Goal: Information Seeking & Learning: Check status

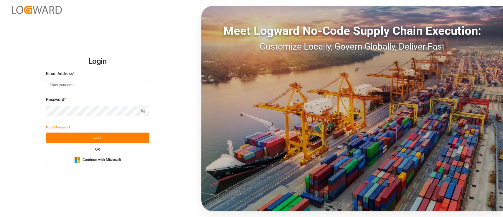
click at [128, 160] on button "Microsoft Logo Continue with Microsoft" at bounding box center [97, 159] width 103 height 10
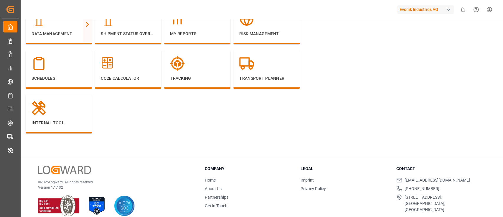
scroll to position [103, 0]
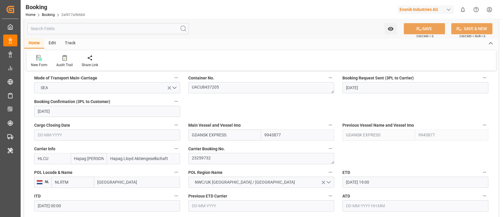
scroll to position [399, 0]
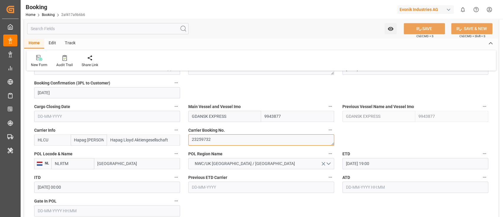
click at [210, 138] on textarea "23259732" at bounding box center [261, 139] width 146 height 11
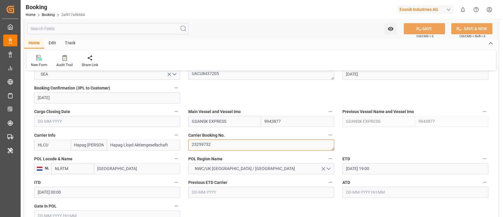
scroll to position [380, 0]
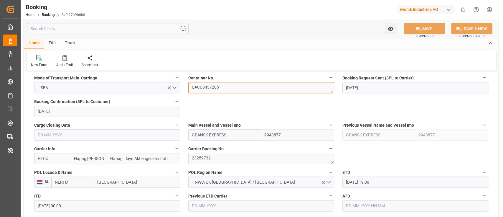
click at [220, 91] on textarea "UACU8437205" at bounding box center [261, 87] width 146 height 11
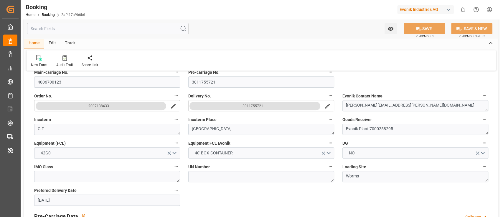
scroll to position [0, 0]
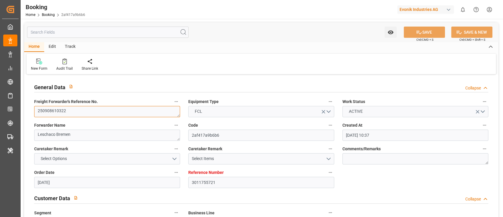
click at [106, 106] on textarea "250908610322" at bounding box center [107, 111] width 146 height 11
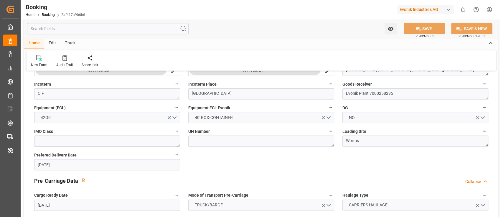
scroll to position [169, 0]
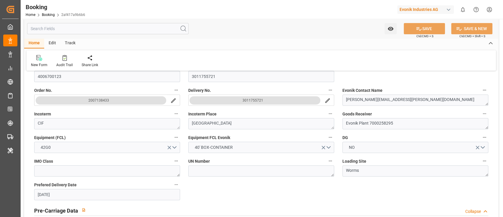
click at [264, 102] on button "3011755721" at bounding box center [255, 100] width 131 height 8
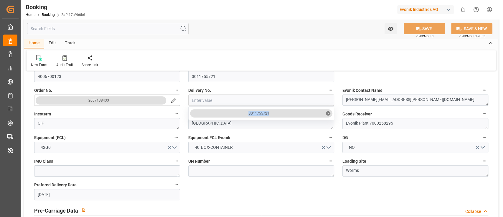
click at [265, 114] on div "3011755721" at bounding box center [258, 113] width 21 height 5
copy div "3011755721"
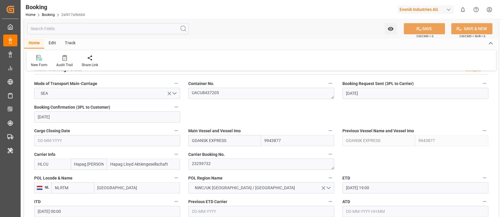
scroll to position [374, 0]
click at [215, 93] on textarea "UACU8437205" at bounding box center [261, 93] width 146 height 11
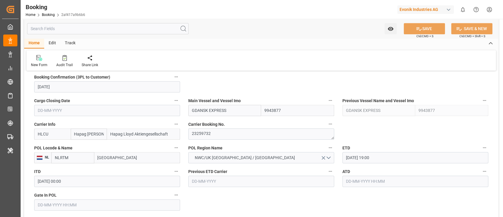
scroll to position [442, 0]
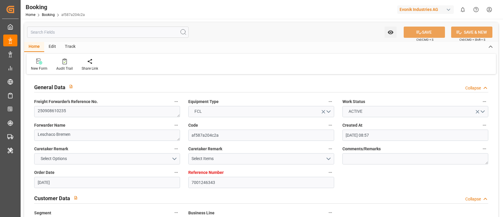
type input "[DATE] 08:57"
type input "12-08-2025"
type input "01-11-2025"
type input "11-09-2025"
type input "13-08-2025"
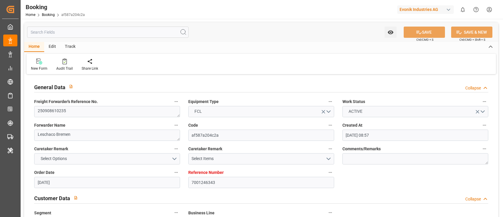
type input "01-09-2025"
type input "20-09-2025 00:00"
type input "05-11-2025 00:00"
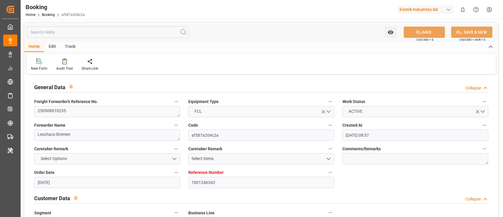
type input "13-08-2025"
type input "16-09-2025 10:00"
click at [147, 114] on textarea "250908610235" at bounding box center [107, 111] width 146 height 11
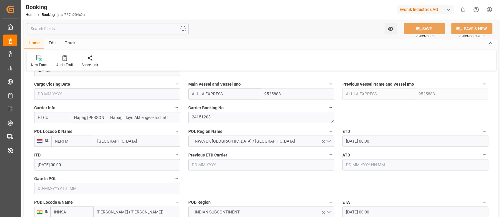
scroll to position [408, 0]
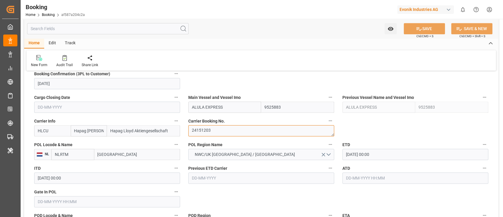
click at [203, 132] on textarea "24151203" at bounding box center [261, 130] width 146 height 11
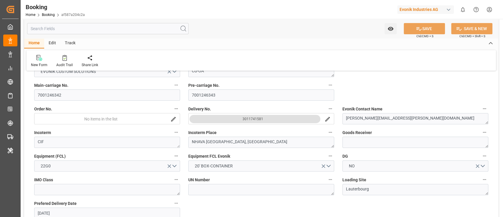
scroll to position [0, 0]
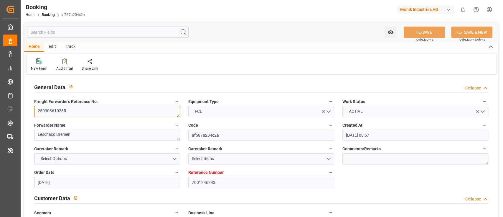
click at [88, 107] on textarea "250908610235" at bounding box center [107, 111] width 146 height 11
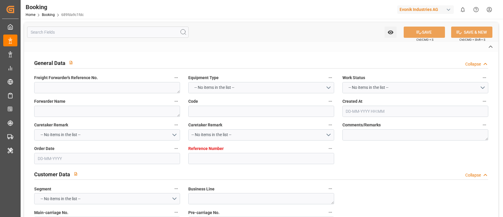
type textarea "250908610240"
type textarea "Leschaco Bremen"
type input "689fda9c1fdc"
type input "7001246345"
type textarea "CU-OA"
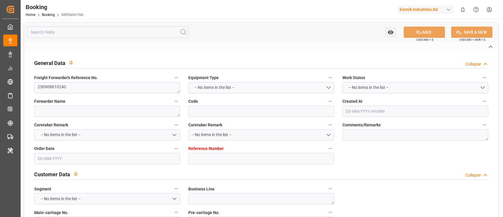
type input "7001246344"
type textarea "[PERSON_NAME][EMAIL_ADDRESS][PERSON_NAME][DOMAIN_NAME]"
type textarea "CIF"
type textarea "NHAVA [GEOGRAPHIC_DATA], [GEOGRAPHIC_DATA]"
type textarea "Lauterbourg"
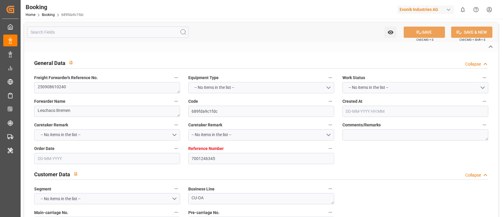
type input "ALULA EXPRESS"
type input "HLCU"
type textarea "23612194"
type input "[GEOGRAPHIC_DATA]"
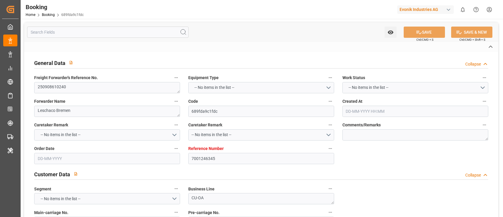
type input "Jawaharlal Nehru (Nhava Sheva)"
type textarea "vesselName etd [PERSON_NAME]"
type textarea "INPUT_Evonik_Seeburger_IFTSTA_1003128072_20250909102654375.edi"
type textarea "NWC/UK North West Continent / UK_INNSA_HLCU_CU-OA"
type textarea "INPUT_Evonik_Seeburger_IFTMIN_1003043559_20250812105554500.edi,INPUT_Evonik_See…"
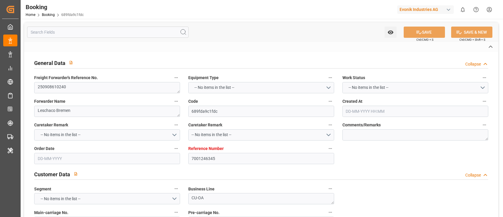
type textarea "1003128072"
type textarea "[PERSON_NAME]"
type textarea "businessDivision-businessLine-"
type textarea "IFTSTA"
type textarea "a011t00000LcJC5AAN"
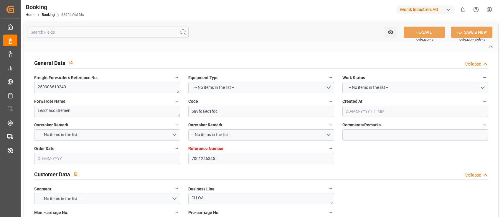
type textarea "No"
type input "7001246345"
type input "9525883"
type input "Hapag [PERSON_NAME]"
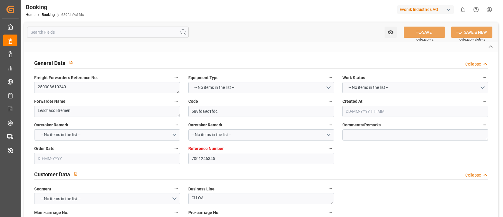
type input "Hapag Lloyd Aktiengesellschaft"
type input "NLRTM"
type input "INNSA"
type input "12-08-2025 08:57"
type input "[DATE]"
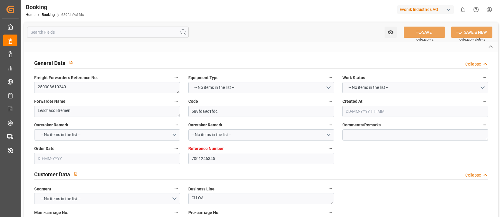
type input "01-11-2025"
type input "12-09-2025"
type input "12-09-2025 00:00"
type input "09-09-2025"
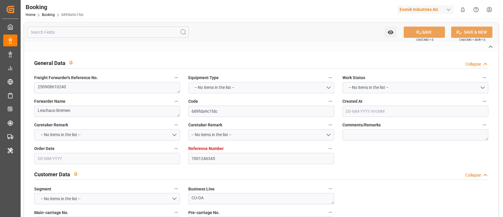
type input "01-09-2025"
type input "[DATE] 00:00"
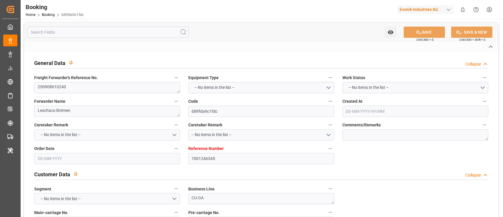
type input "13-08-2025"
type input "16-09-2025 10:00"
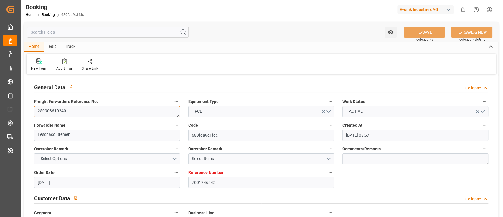
click at [153, 116] on textarea "250908610240" at bounding box center [107, 111] width 146 height 11
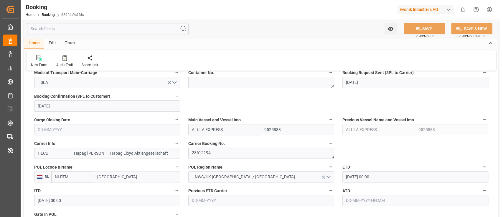
scroll to position [386, 0]
click at [222, 152] on textarea "23612194" at bounding box center [261, 152] width 146 height 11
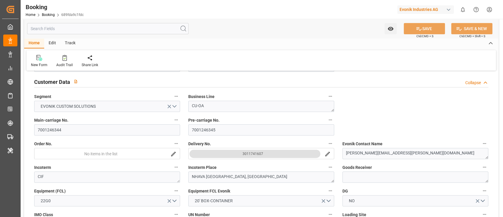
scroll to position [0, 0]
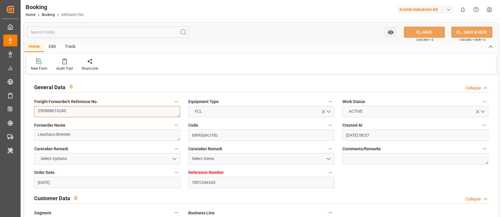
click at [105, 113] on textarea "250908610240" at bounding box center [107, 111] width 146 height 11
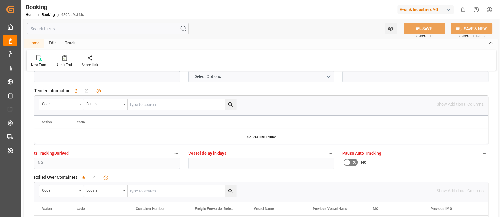
scroll to position [1301, 0]
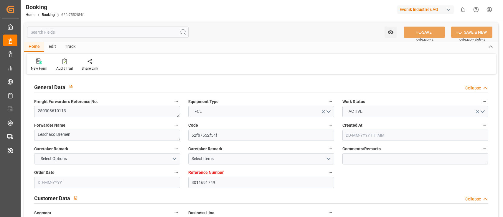
type input "[DATE] 07:45"
type input "[DATE]"
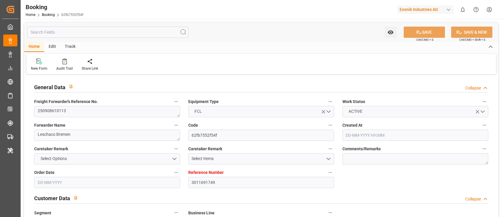
type input "05-08-2025"
type input "[DATE] 00:00"
type input "05-10-2025 00:00"
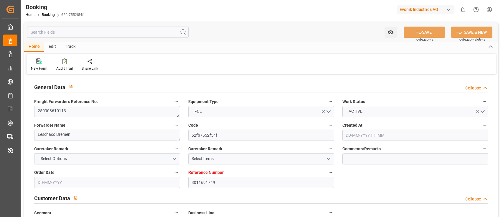
type input "05-08-2025"
type input "16-09-2025 10:00"
click at [134, 112] on textarea "250908610113" at bounding box center [107, 111] width 146 height 11
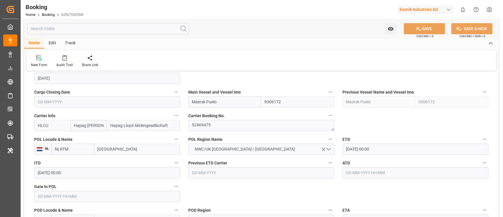
scroll to position [454, 0]
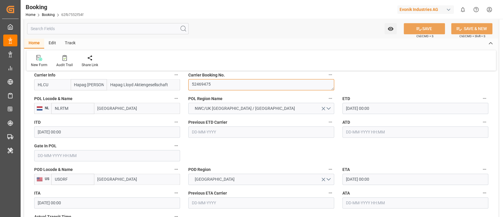
click at [224, 82] on textarea "52469475" at bounding box center [261, 84] width 146 height 11
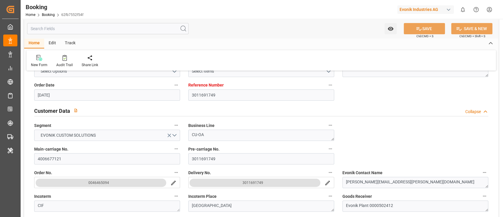
scroll to position [0, 0]
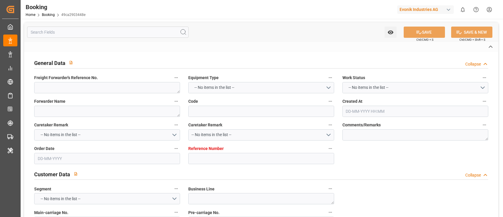
type textarea "250908610154"
type textarea "Leschaco Bremen"
type input "49ca2903448e"
type input "7001242177"
type textarea "CU-OA"
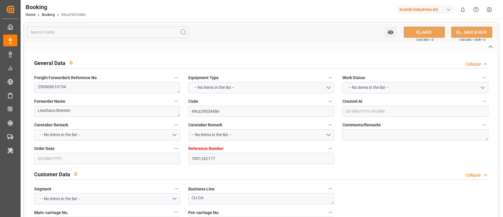
type input "7001242176"
type textarea "[EMAIL_ADDRESS][PERSON_NAME][DOMAIN_NAME]"
type textarea "CIF"
type textarea "NHAVA SHEVA PORT"
type textarea "3"
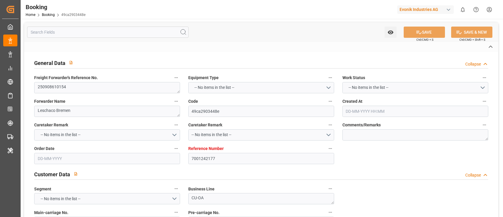
type textarea "Erlensee"
type input "ALULA EXPRESS"
type input "HLCU"
type textarea "20272583"
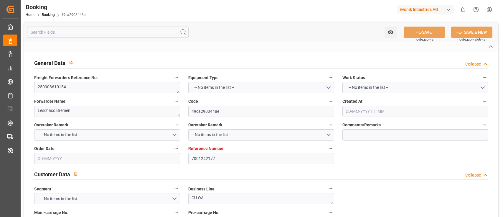
type input "[GEOGRAPHIC_DATA]"
type input "[PERSON_NAME] ([PERSON_NAME])"
type textarea "vesselName etd [PERSON_NAME]"
type textarea "INPUT_Evonik_Seeburger_IFTMIN_1003084272_20250825115241731.edi"
type textarea "NWC/UK North West Continent / UK_INNSA_HLCU_CU-OA"
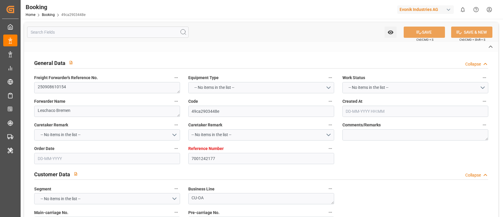
type textarea "INPUT_Evonik_Seeburger_IFTMIN_1003026051_20250806142541216.edi,INPUT_Evonik_See…"
type textarea "1003084272"
type textarea "[PERSON_NAME]"
type textarea "businessDivision-businessLine-"
type textarea "IFTSTA"
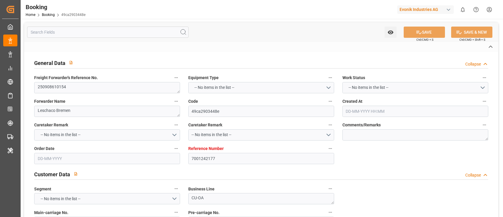
type textarea "a011t00000LcJC5AAN"
type textarea "No"
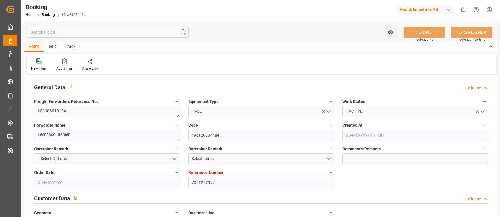
type input "7001242177"
type input "9525883"
type input "Hapag [PERSON_NAME]"
type input "Hapag Lloyd Aktiengesellschaft"
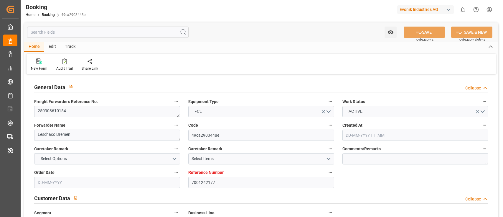
type input "NLRTM"
type input "INNSA"
type input "06-08-2025 12:28"
type input "06-08-2025"
type input "05-11-2025"
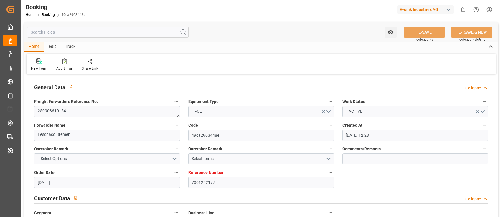
type input "12-09-2025"
type input "22-08-2025"
type input "20-09-2025 00:00"
type input "[DATE] 00:00"
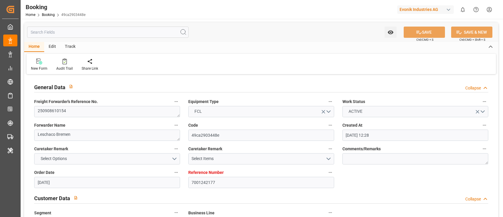
type input "05-11-2025 00:00"
type input "22-08-2025"
type input "[DATE] 09:28"
click at [144, 110] on textarea "250908610154" at bounding box center [107, 111] width 146 height 11
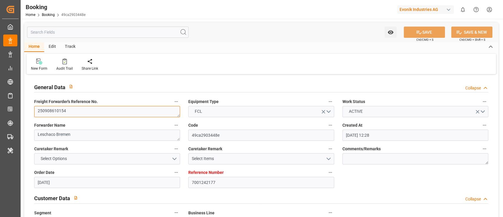
click at [144, 110] on textarea "250908610154" at bounding box center [107, 111] width 146 height 11
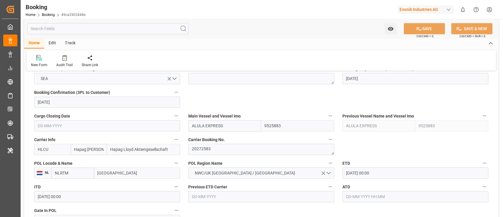
scroll to position [390, 0]
click at [214, 148] on textarea "20272583" at bounding box center [261, 148] width 146 height 11
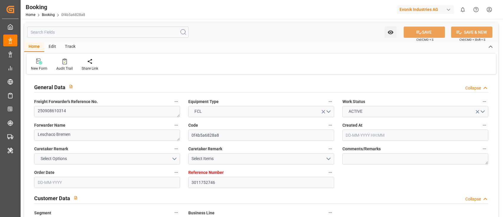
type input "[DATE] 04:48"
type input "[DATE]"
type input "[DATE] 00:00"
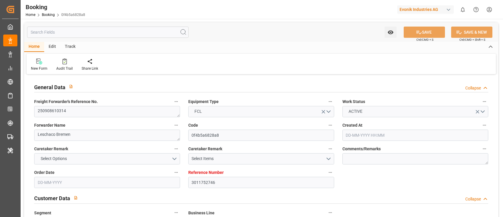
type input "[DATE]"
type input "[DATE] 00:00"
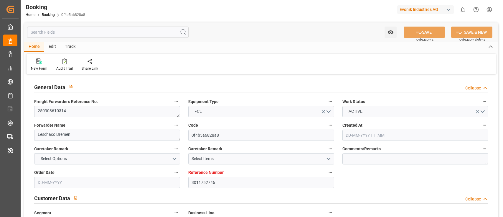
type input "[DATE] 00:00"
type input "[DATE]"
type input "[DATE] 09:28"
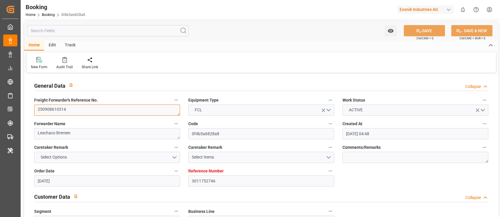
click at [151, 113] on textarea "250908610314" at bounding box center [107, 109] width 146 height 11
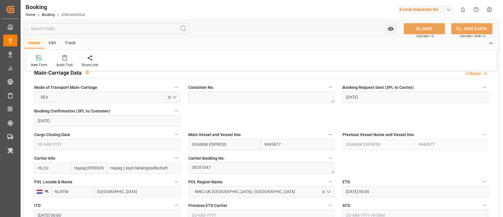
scroll to position [388, 0]
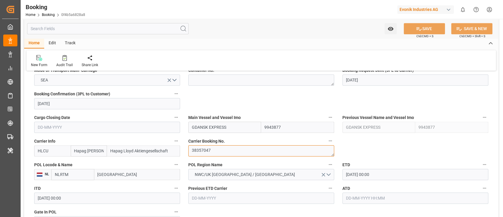
click at [215, 154] on textarea "38357047" at bounding box center [261, 150] width 146 height 11
click at [337, 140] on div "Carrier Booking No. 38357047" at bounding box center [261, 147] width 154 height 24
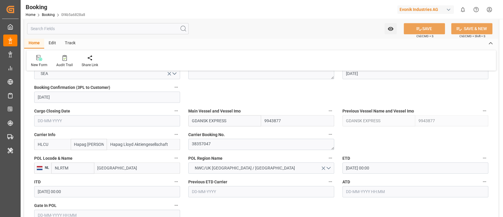
scroll to position [394, 0]
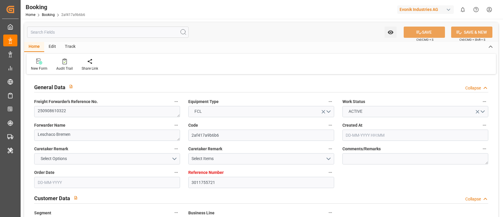
type input "3011755721"
type input "9943877"
type input "Hapag [PERSON_NAME]"
type input "Hapag Lloyd Aktiengesellschaft"
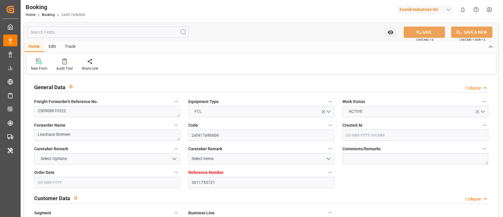
type input "NLRTM"
type input "SGSIN"
type input "NLRTM"
type input "SGSIN"
type input "[DATE] 10:37"
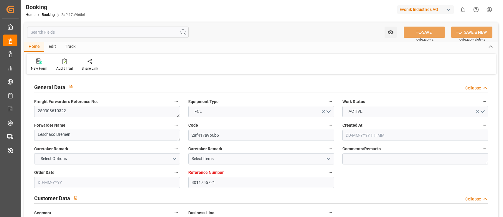
type input "[DATE]"
type input "[DATE] 00:00"
type input "[DATE]"
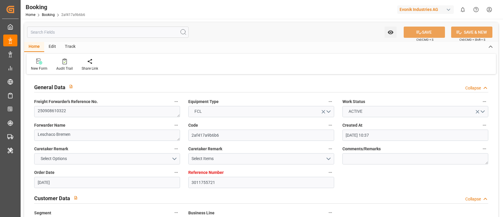
type input "[DATE]"
type input "[DATE] 19:00"
type input "[DATE] 00:00"
type input "[DATE] 06:00"
type input "[DATE] 00:00"
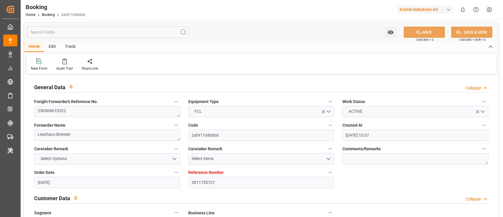
type input "[DATE]"
type input "[DATE] 12:21"
type input "[DATE]"
type input "[DATE] 08:02"
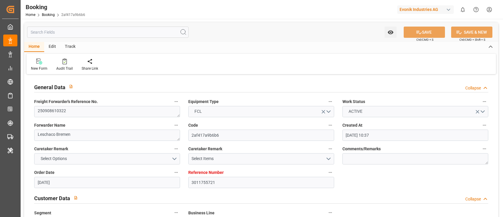
type input "[DATE] 12:00"
type input "[DATE] 19:00"
type input "[DATE] 06:00"
type input "[DATE] 18:41"
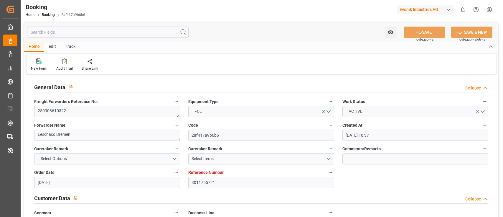
type input "[DATE] 18:41"
click at [93, 113] on textarea "250908610322" at bounding box center [107, 111] width 146 height 11
